Goal: Task Accomplishment & Management: Use online tool/utility

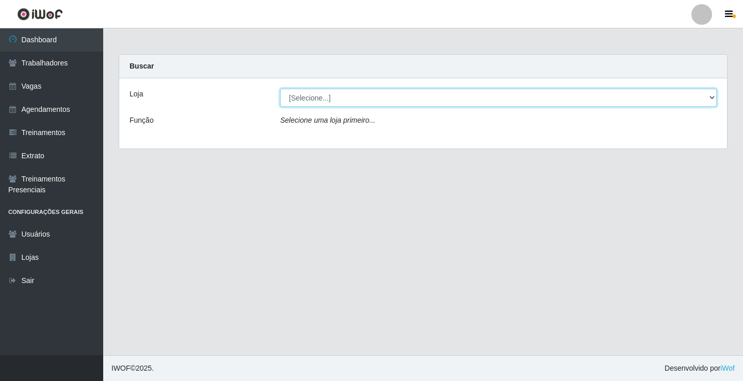
click at [710, 94] on select "[Selecione...] Edilicya Supermercado" at bounding box center [498, 98] width 437 height 18
select select "460"
click at [280, 89] on select "[Selecione...] Edilicya Supermercado" at bounding box center [498, 98] width 437 height 18
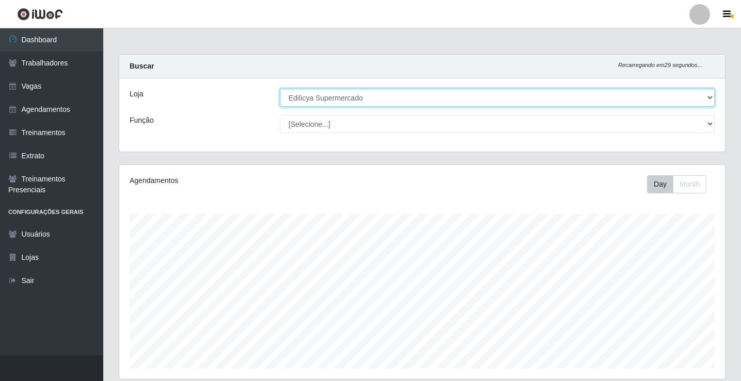
scroll to position [214, 605]
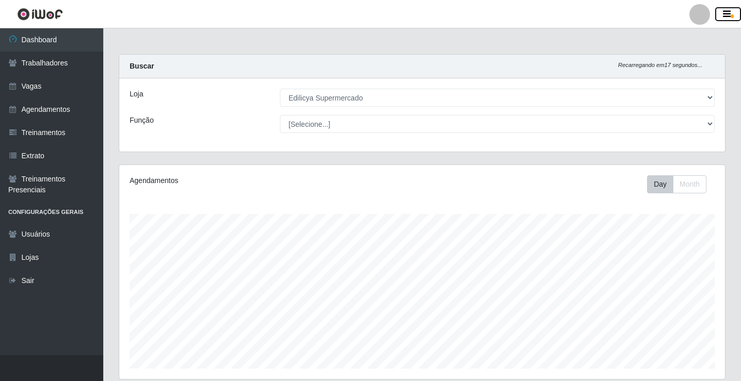
click at [727, 16] on icon "button" at bounding box center [727, 14] width 8 height 9
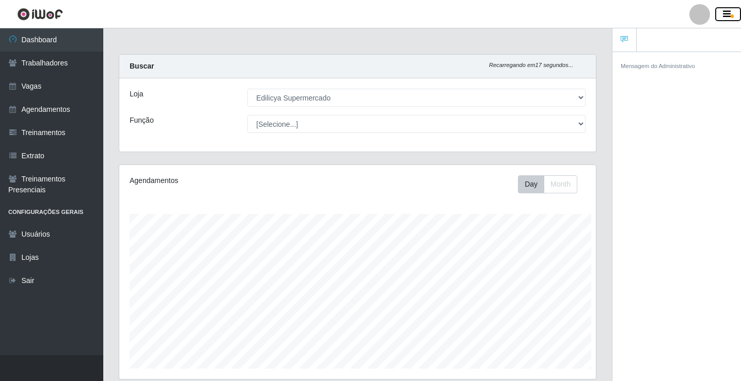
scroll to position [515939, 515676]
click at [722, 16] on button "button" at bounding box center [728, 14] width 26 height 14
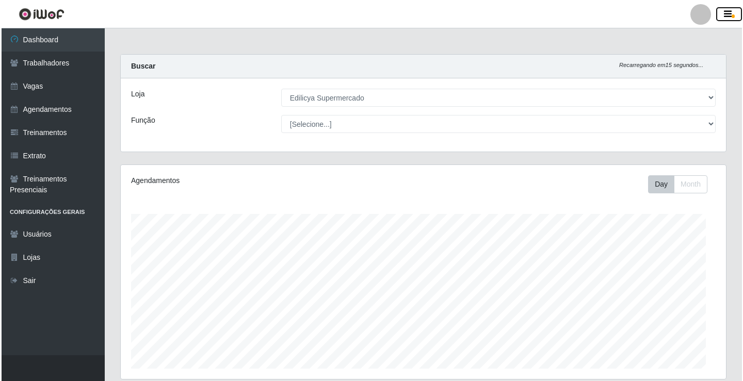
scroll to position [214, 605]
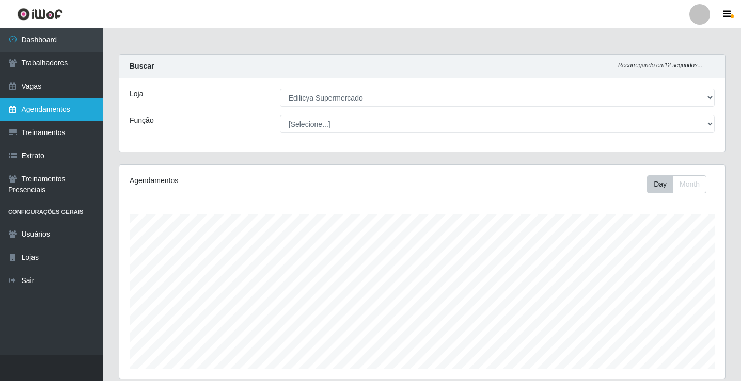
click at [40, 104] on link "Agendamentos" at bounding box center [51, 109] width 103 height 23
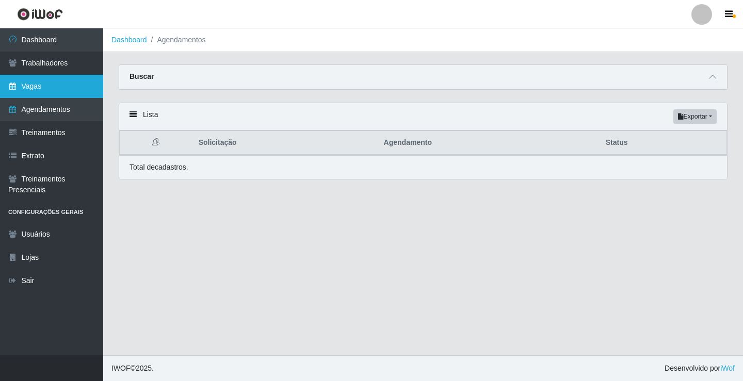
click at [37, 86] on link "Vagas" at bounding box center [51, 86] width 103 height 23
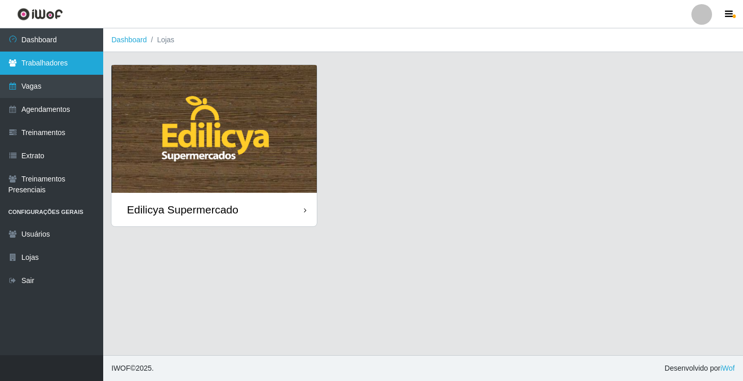
click at [40, 62] on link "Trabalhadores" at bounding box center [51, 63] width 103 height 23
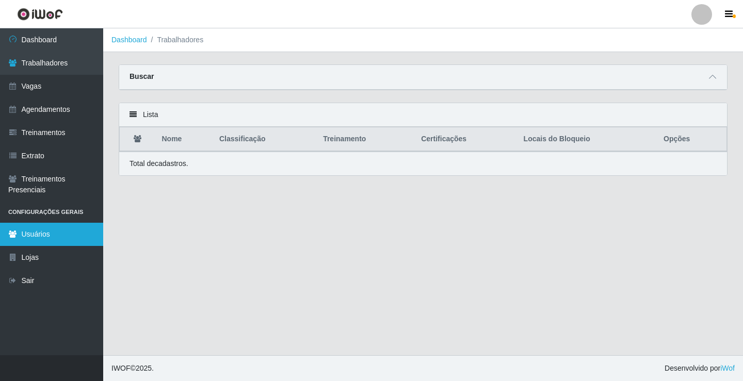
click at [26, 238] on link "Usuários" at bounding box center [51, 234] width 103 height 23
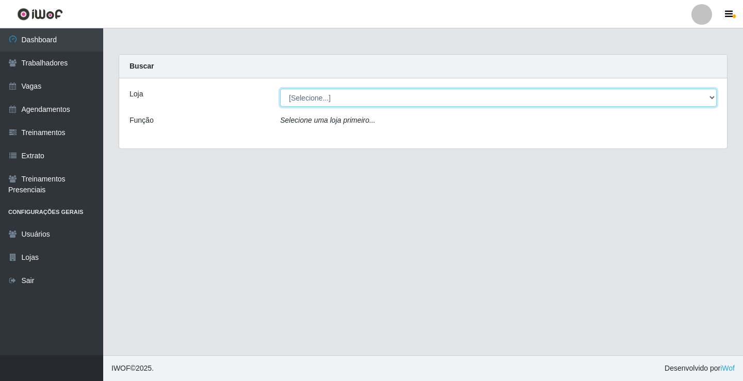
click at [712, 93] on select "[Selecione...] Edilicya Supermercado" at bounding box center [498, 98] width 437 height 18
select select "460"
click at [280, 89] on select "[Selecione...] Edilicya Supermercado" at bounding box center [498, 98] width 437 height 18
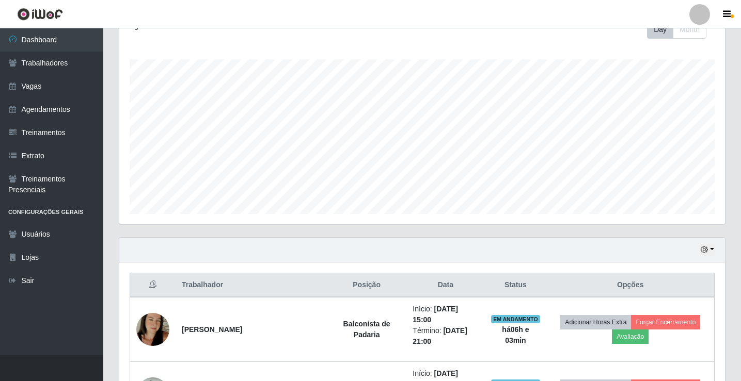
scroll to position [258, 0]
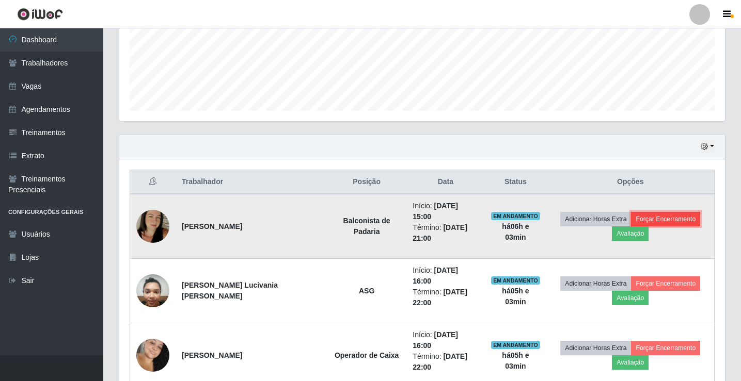
click at [644, 216] on button "Forçar Encerramento" at bounding box center [665, 219] width 69 height 14
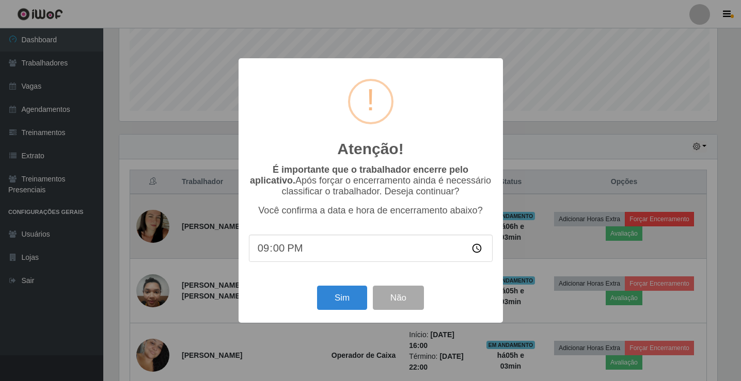
scroll to position [214, 600]
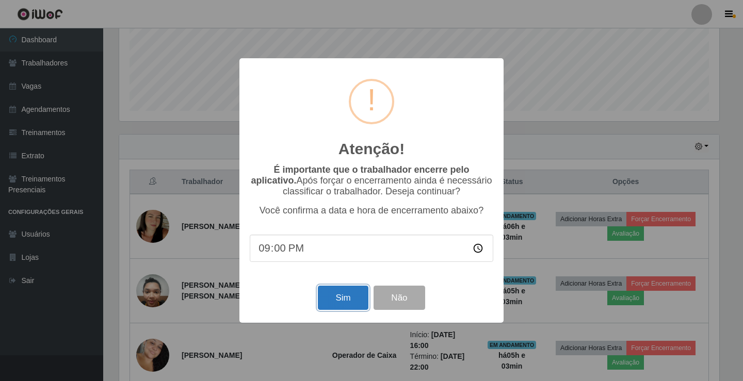
click at [343, 300] on button "Sim" at bounding box center [343, 298] width 50 height 24
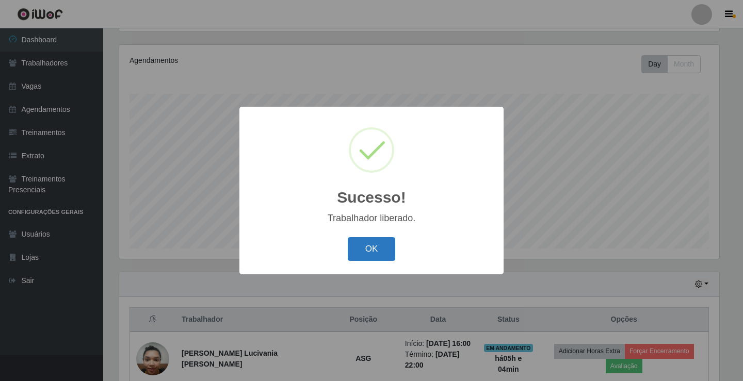
click at [370, 253] on button "OK" at bounding box center [372, 249] width 48 height 24
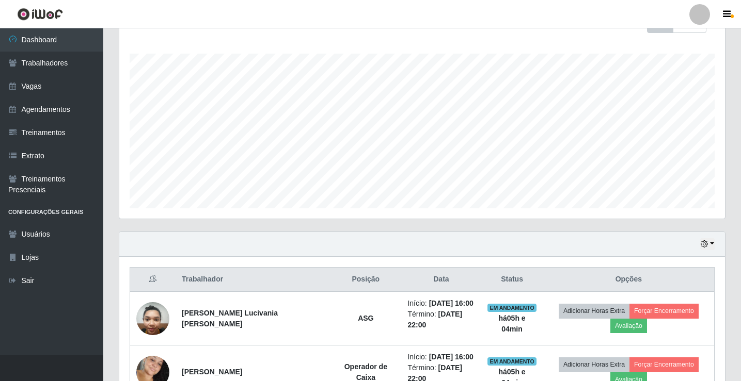
scroll to position [212, 0]
